Goal: Task Accomplishment & Management: Manage account settings

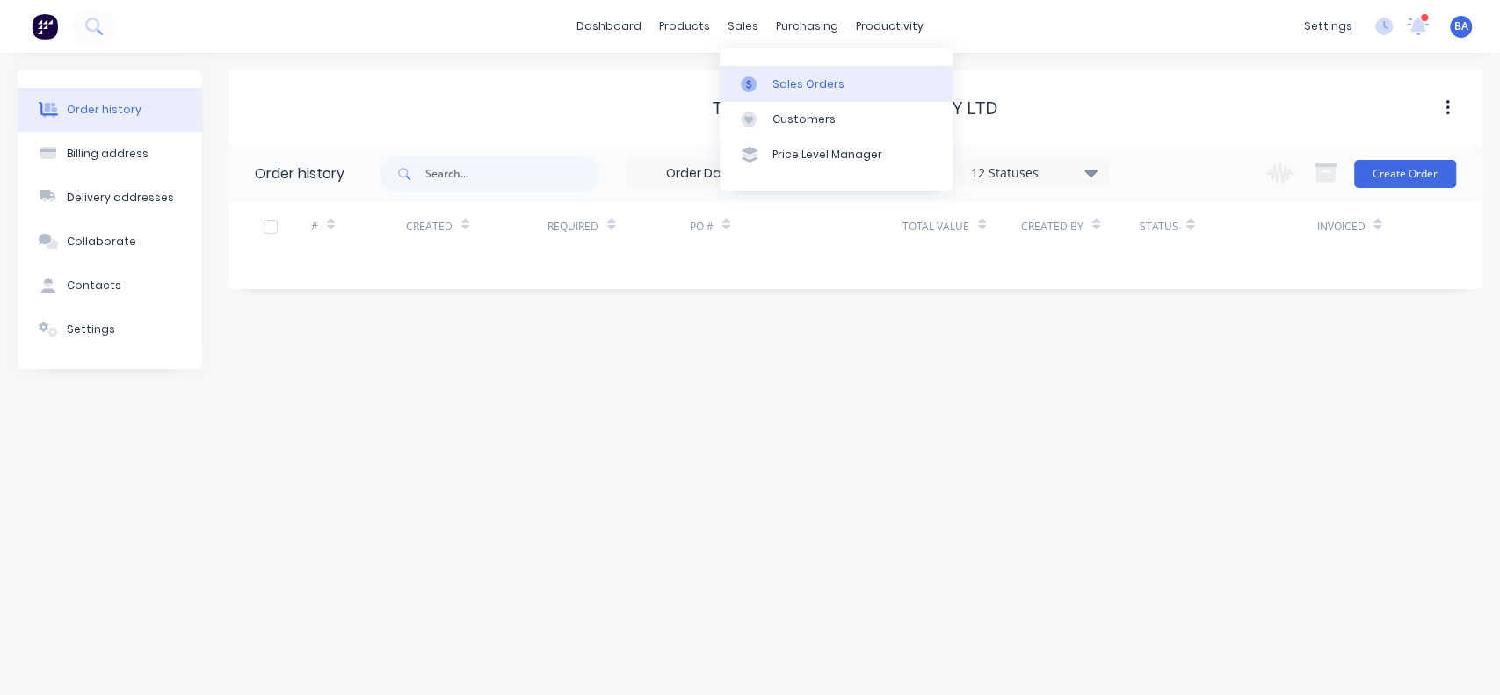
click at [808, 81] on div "Sales Orders" at bounding box center [808, 84] width 72 height 16
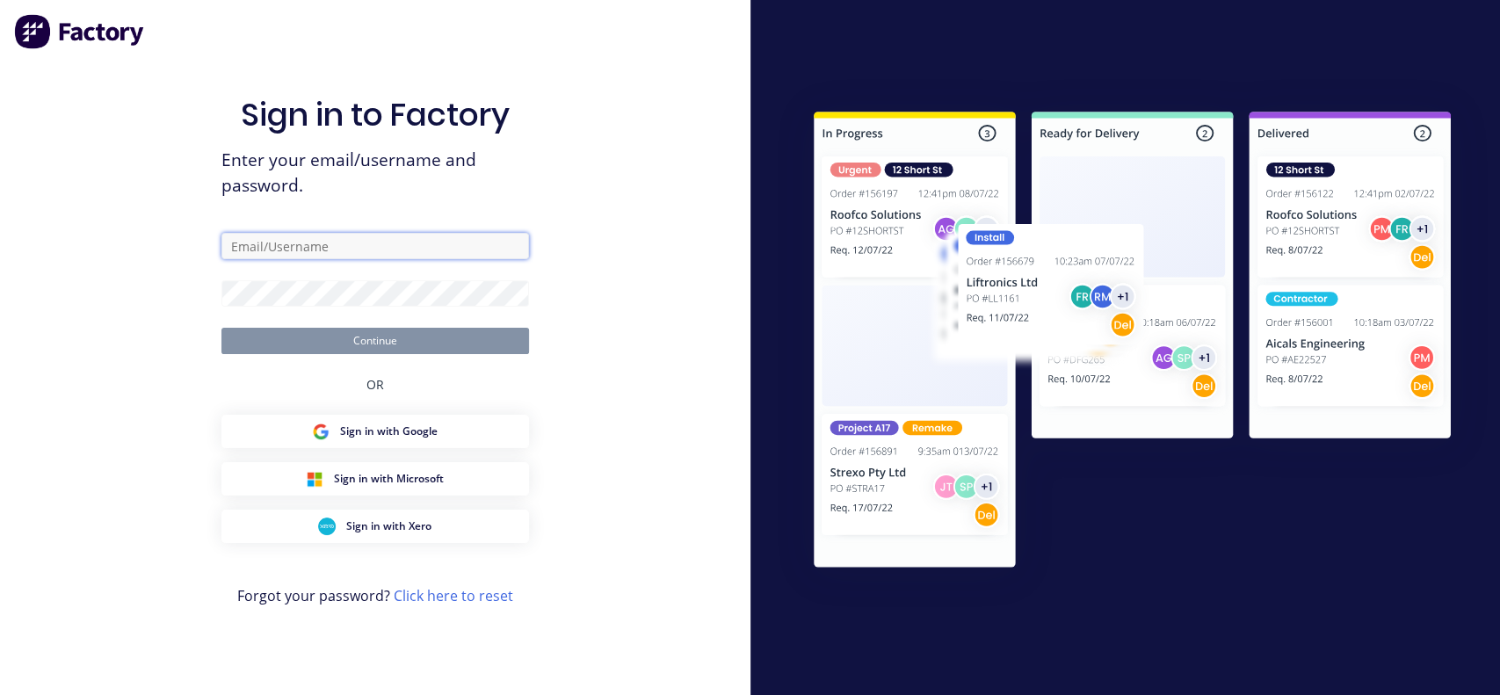
type input "[PERSON_NAME][EMAIL_ADDRESS][DOMAIN_NAME]"
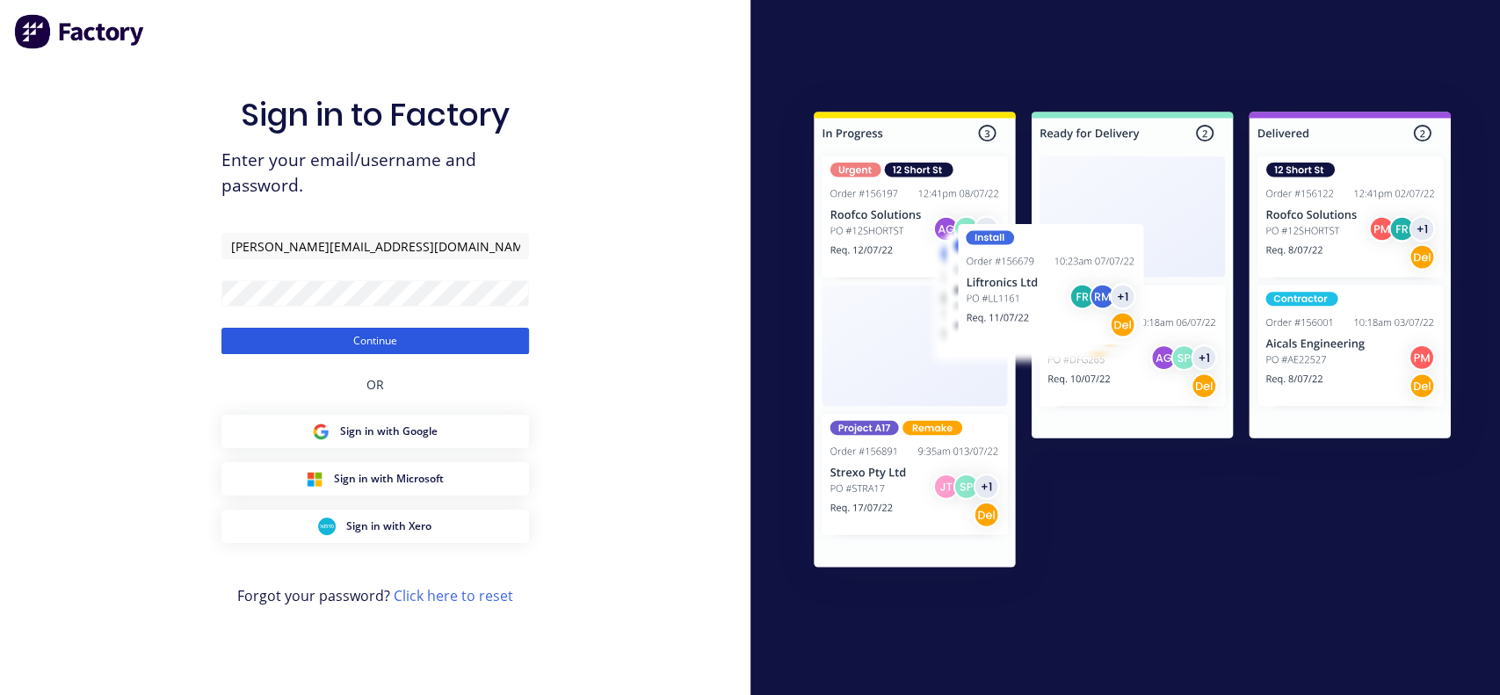
click at [421, 351] on button "Continue" at bounding box center [375, 341] width 308 height 26
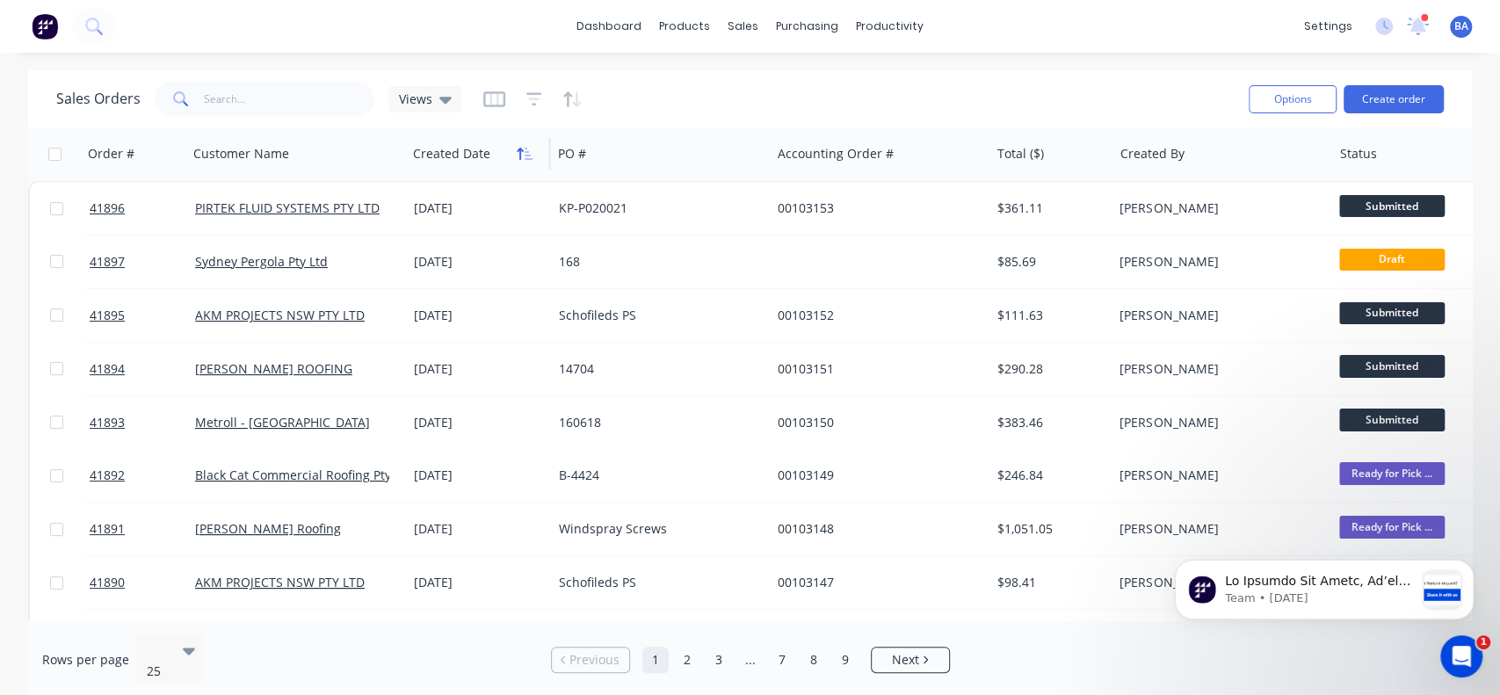
click at [525, 159] on icon "button" at bounding box center [525, 154] width 16 height 14
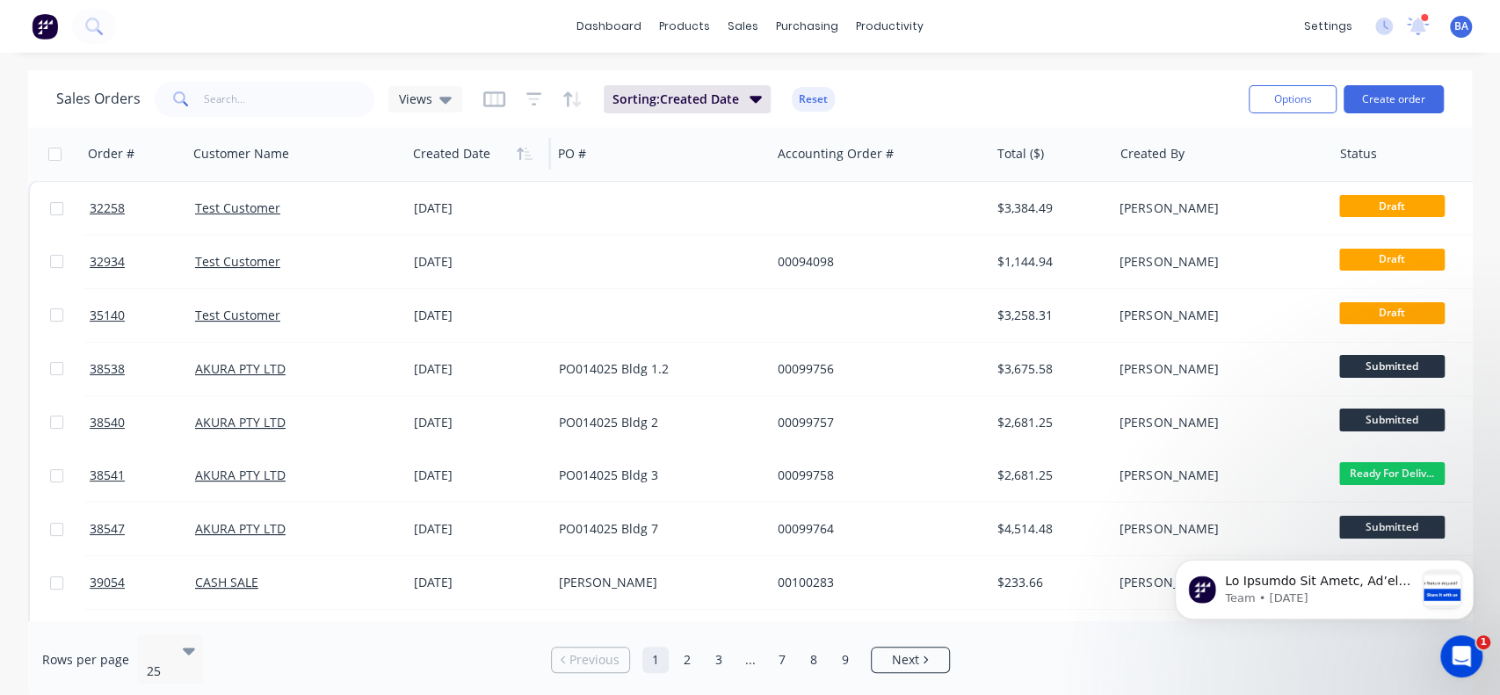
click at [525, 159] on icon "button" at bounding box center [525, 154] width 16 height 14
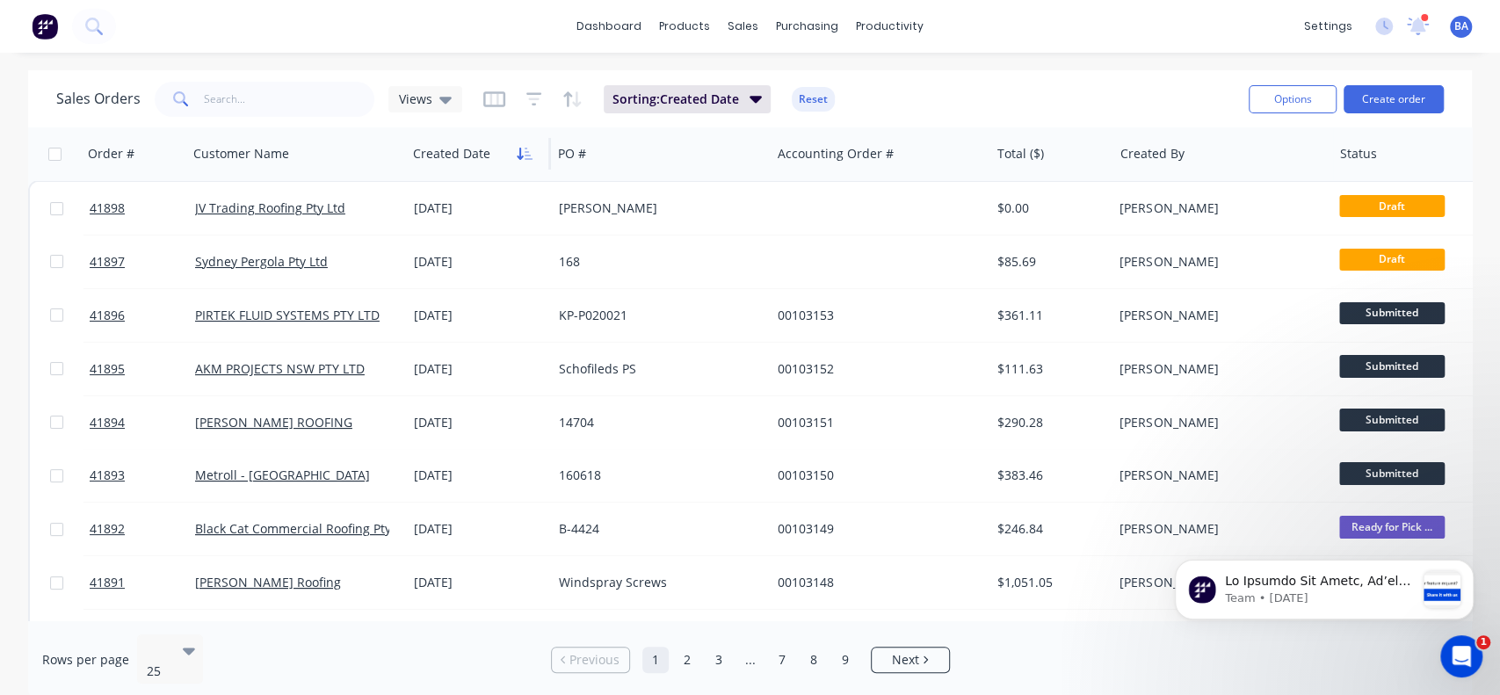
click at [517, 149] on icon "button" at bounding box center [525, 154] width 16 height 14
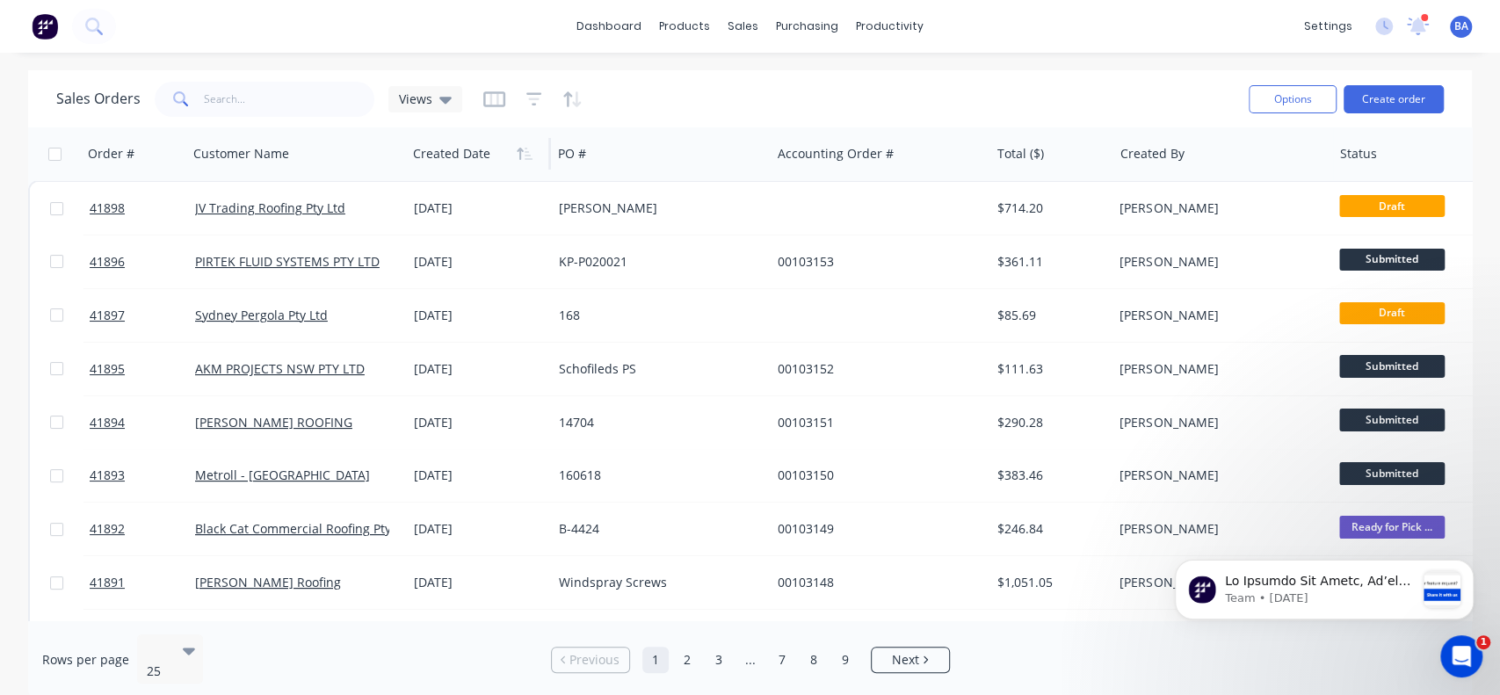
click at [517, 149] on icon "button" at bounding box center [525, 154] width 16 height 14
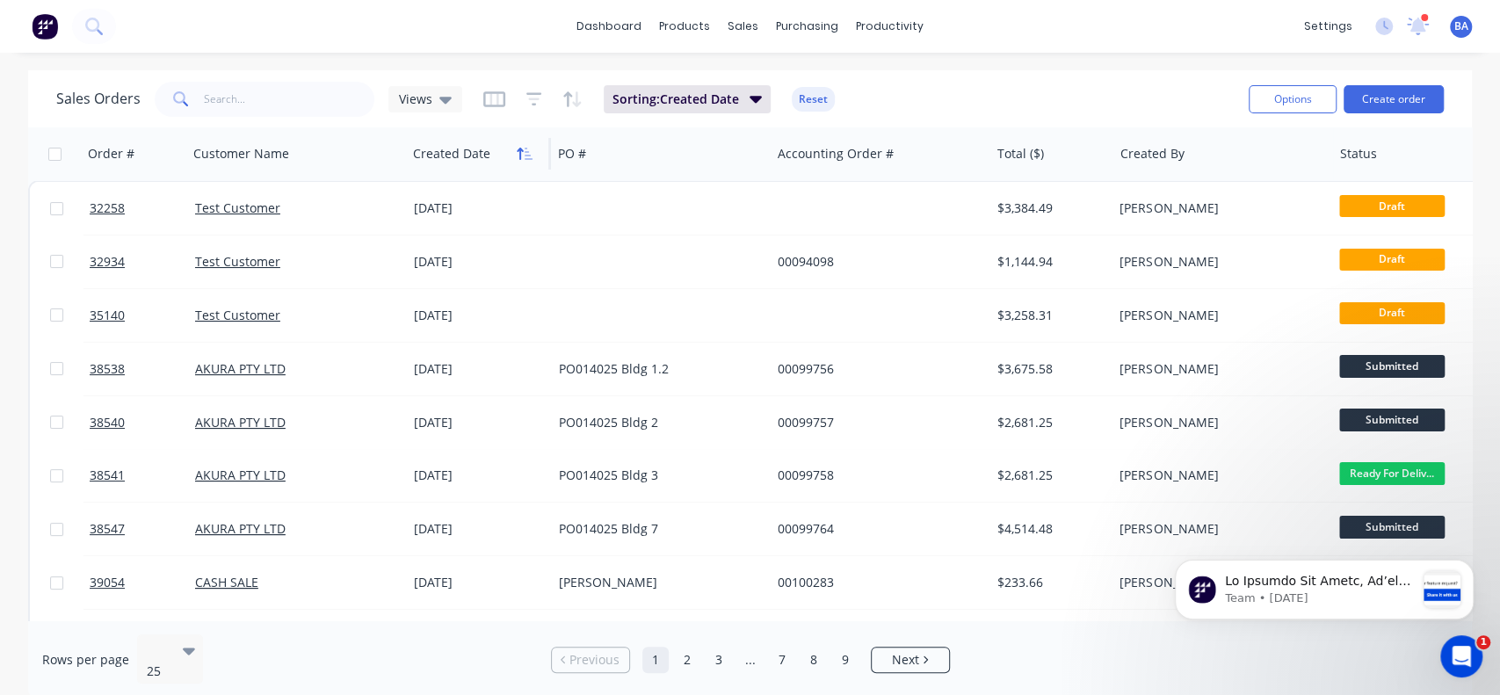
click at [523, 160] on button "button" at bounding box center [524, 154] width 26 height 26
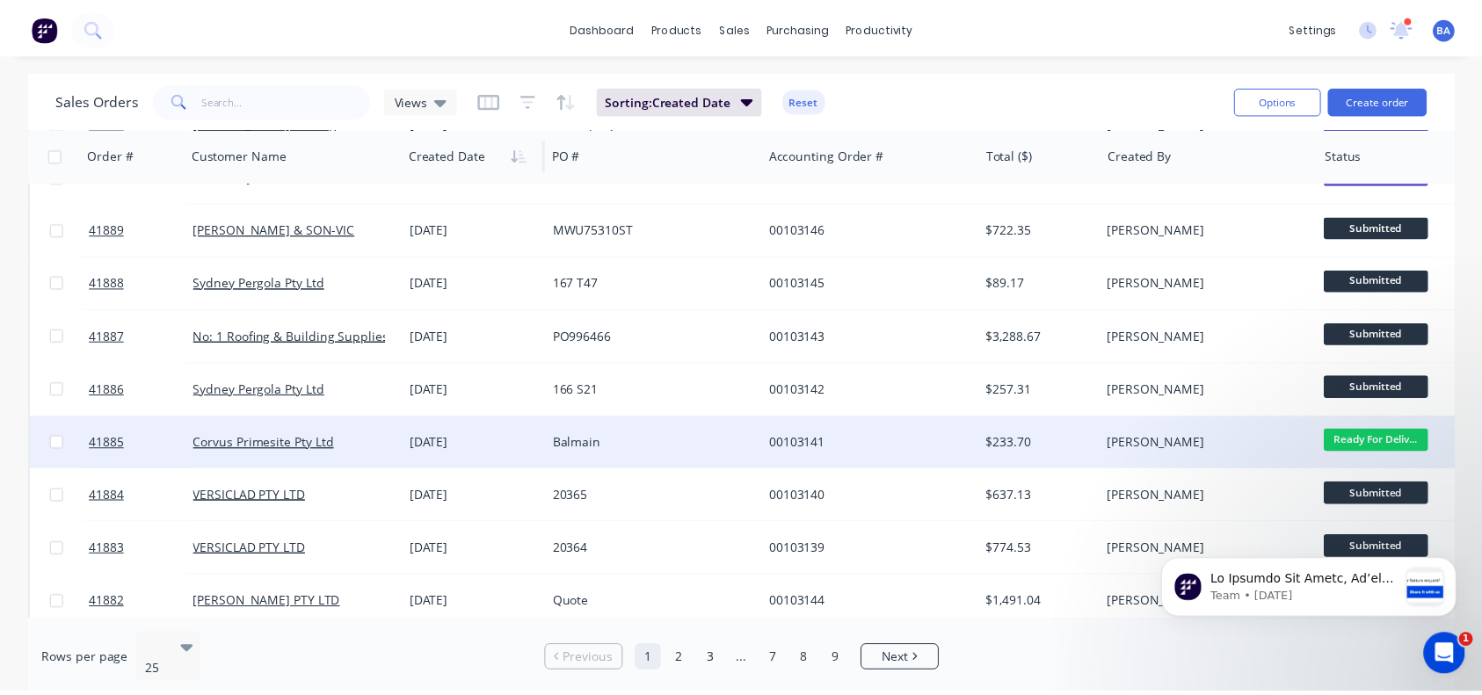
scroll to position [728, 0]
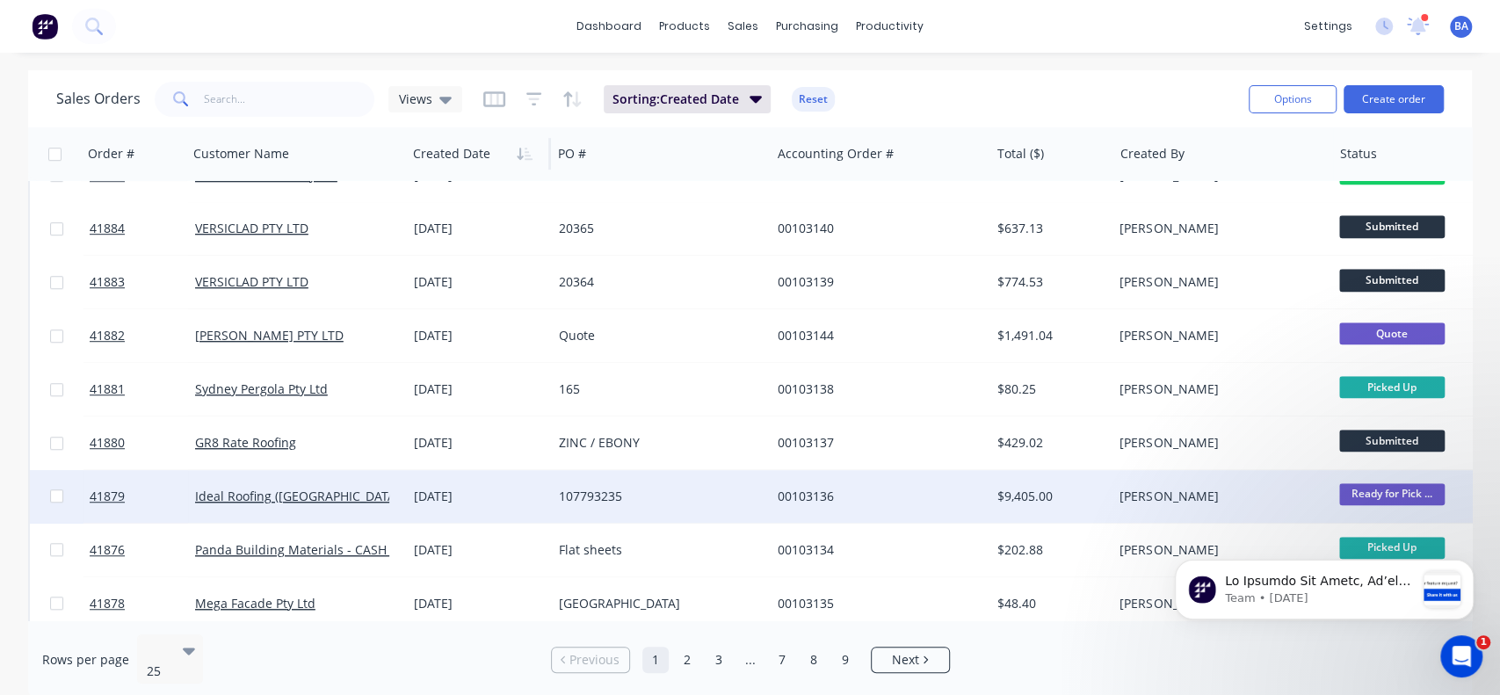
click at [586, 485] on div "107793235" at bounding box center [661, 496] width 219 height 53
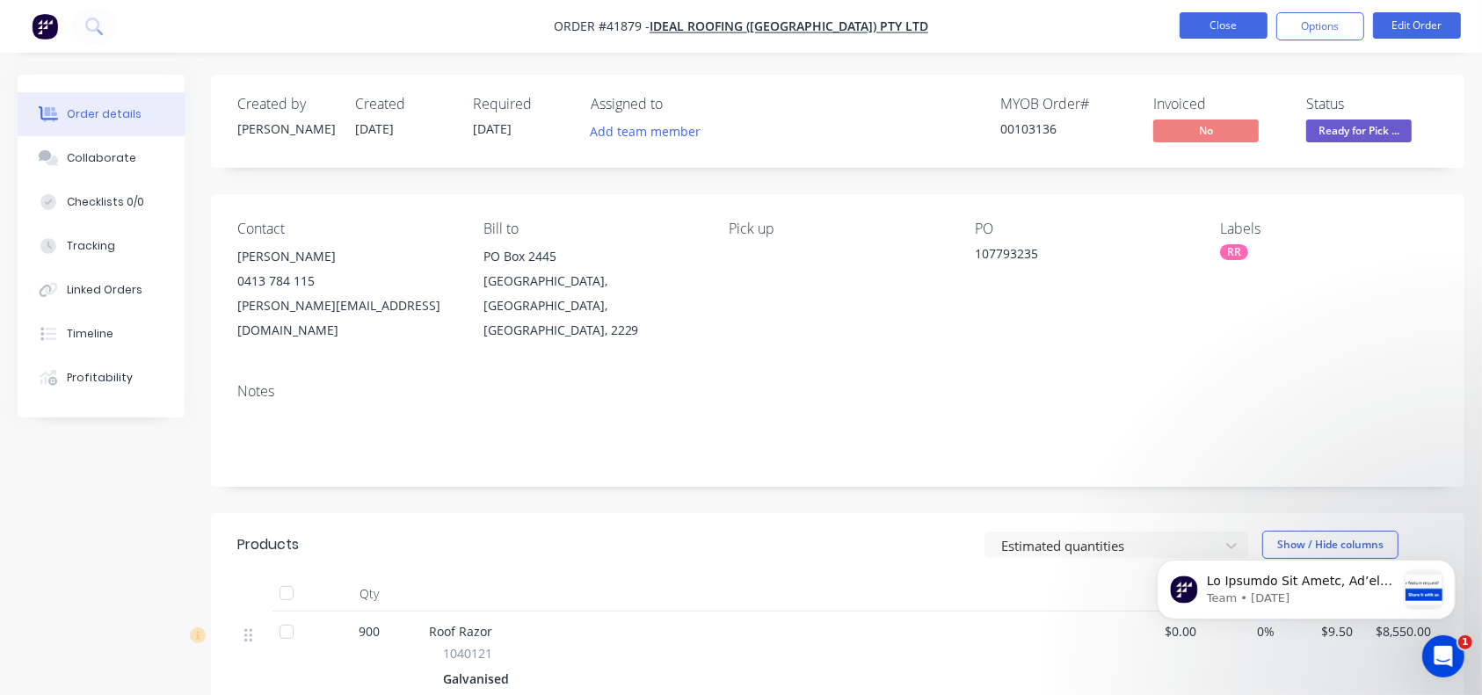
click at [1226, 31] on button "Close" at bounding box center [1223, 25] width 88 height 26
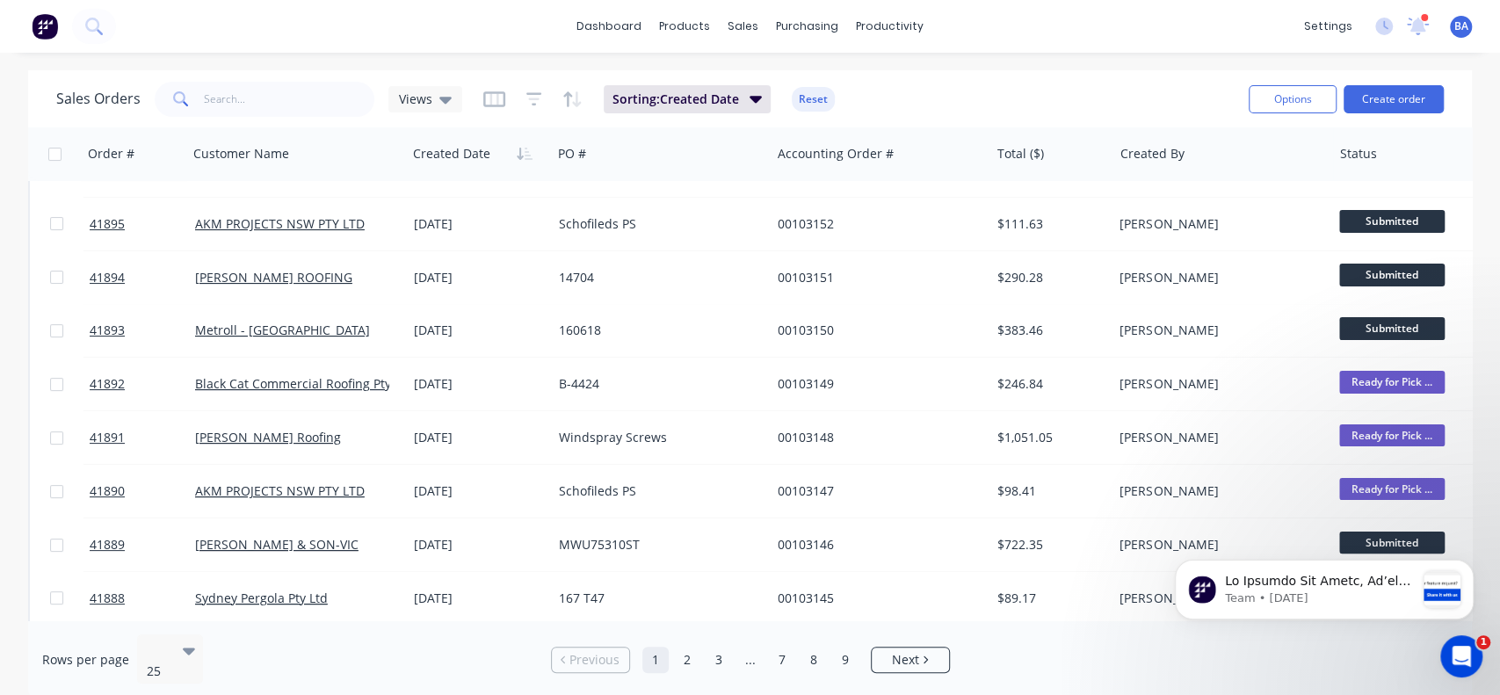
scroll to position [148, 0]
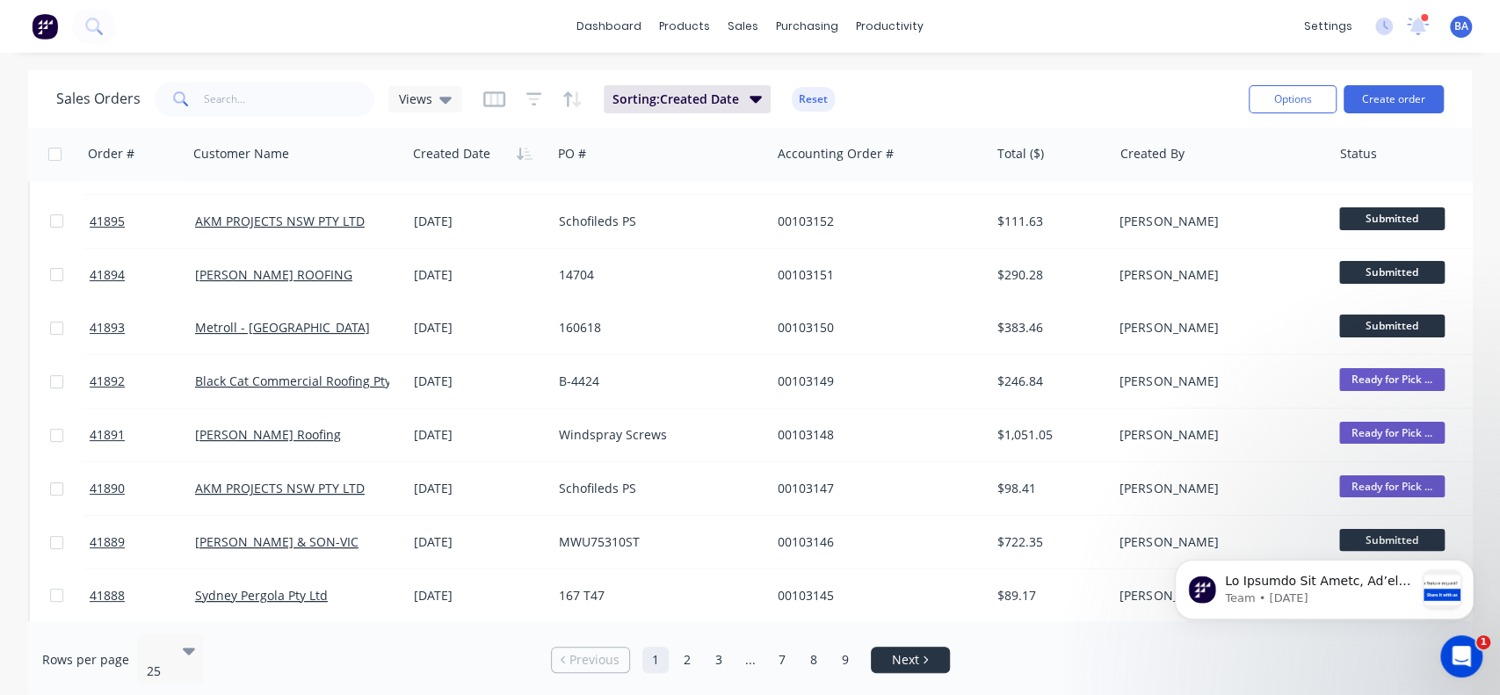
click at [911, 651] on span "Next" at bounding box center [905, 660] width 27 height 18
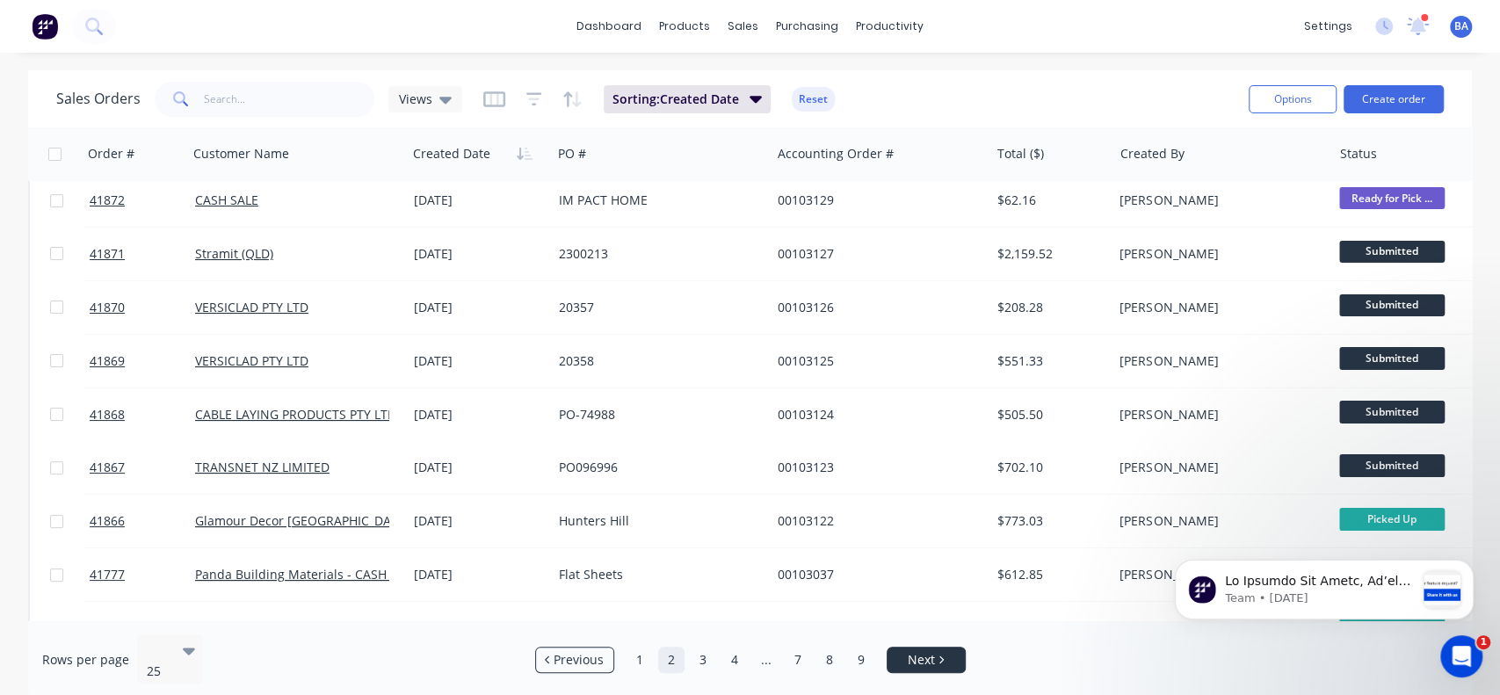
scroll to position [0, 0]
